Goal: Task Accomplishment & Management: Use online tool/utility

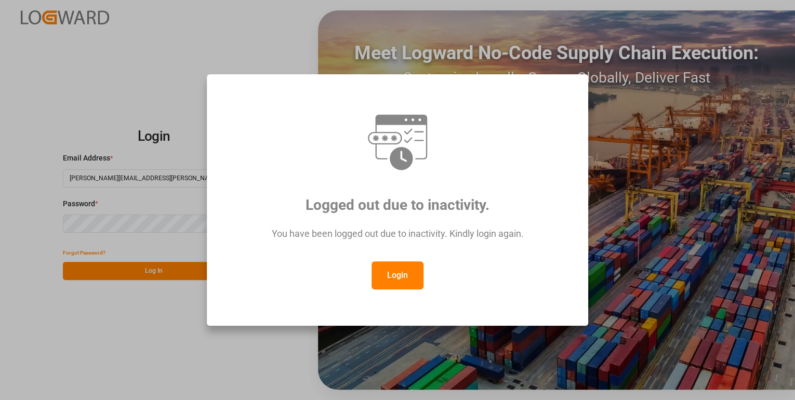
click at [412, 277] on button "Login" at bounding box center [398, 276] width 52 height 28
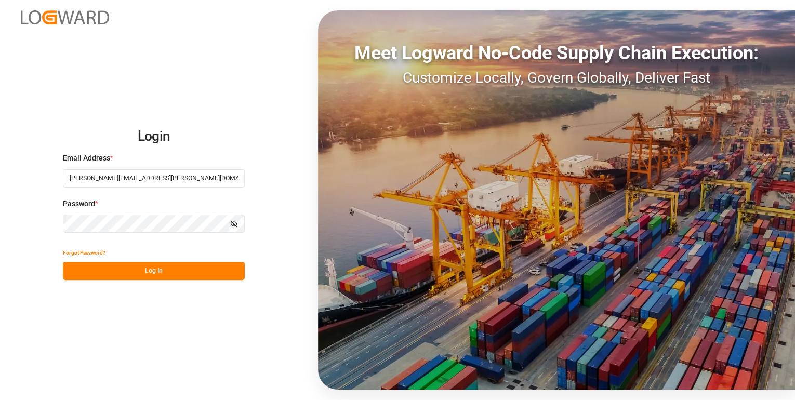
click at [154, 268] on button "Log In" at bounding box center [154, 271] width 182 height 18
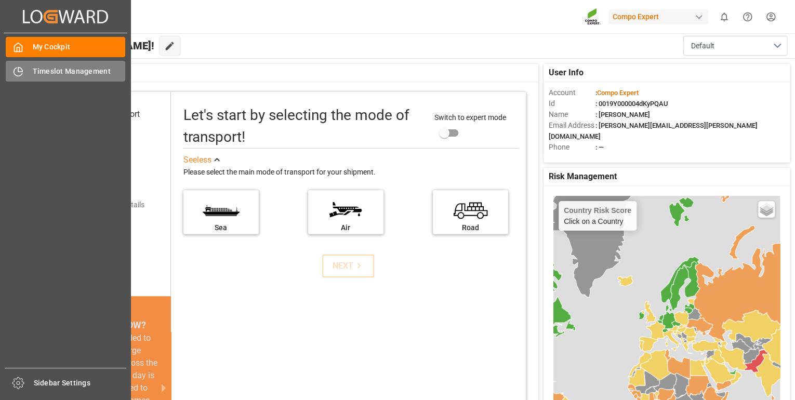
click at [54, 71] on span "Timeslot Management" at bounding box center [79, 71] width 93 height 11
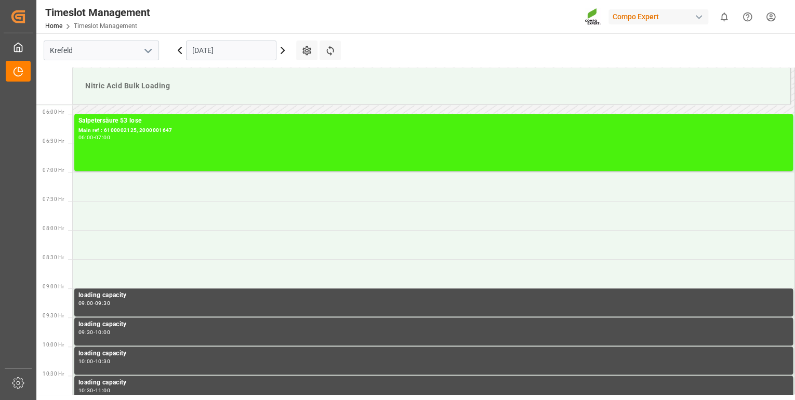
scroll to position [343, 0]
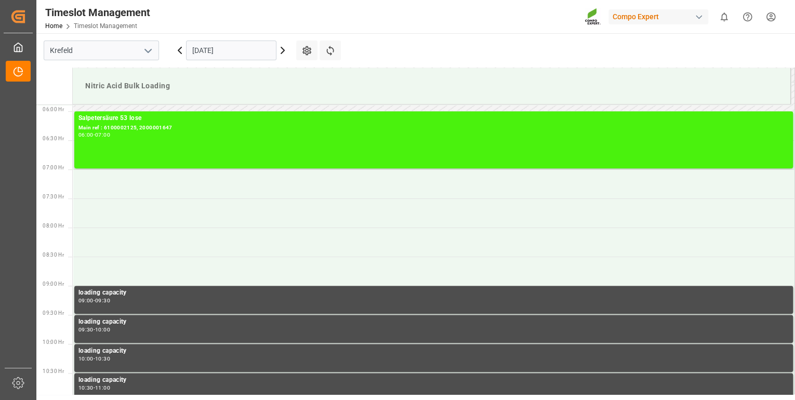
click at [283, 50] on icon at bounding box center [283, 50] width 12 height 12
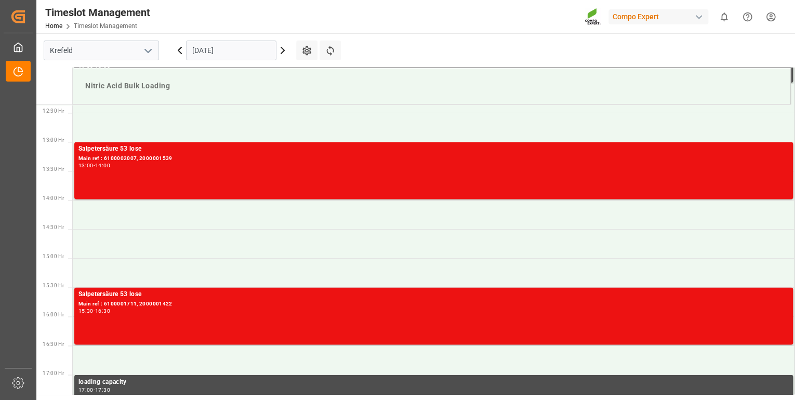
scroll to position [734, 0]
